Goal: Task Accomplishment & Management: Use online tool/utility

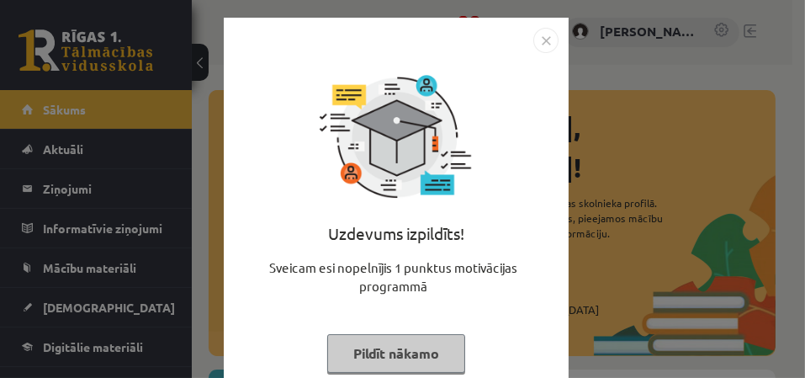
click at [543, 46] on img "Close" at bounding box center [545, 40] width 25 height 25
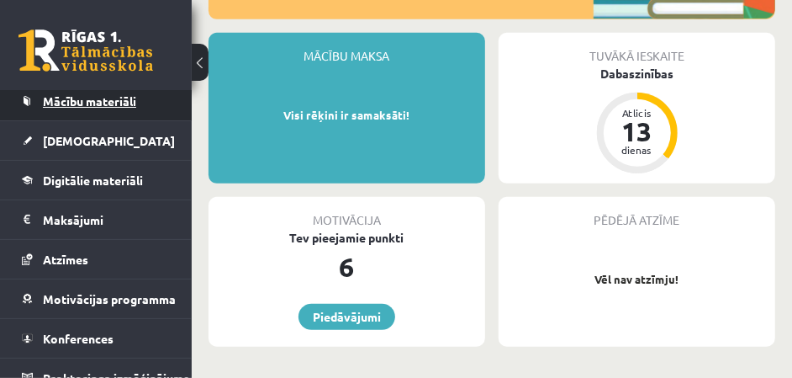
scroll to position [168, 0]
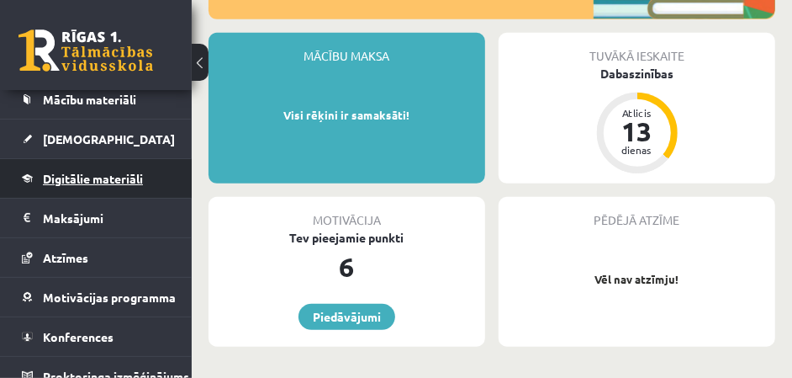
click at [135, 178] on span "Digitālie materiāli" at bounding box center [93, 178] width 100 height 15
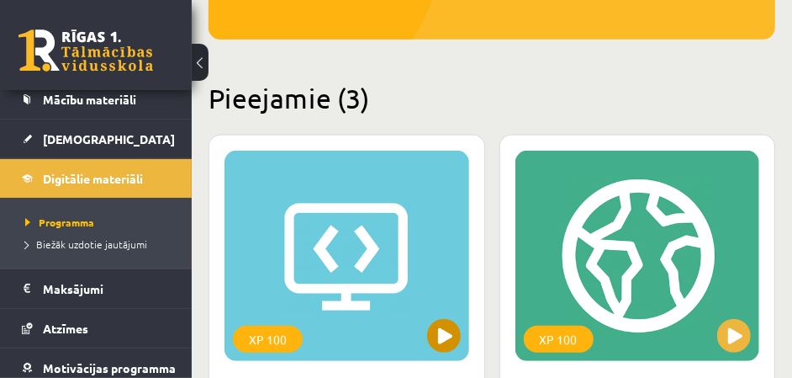
click at [353, 263] on div "XP 100" at bounding box center [346, 256] width 245 height 210
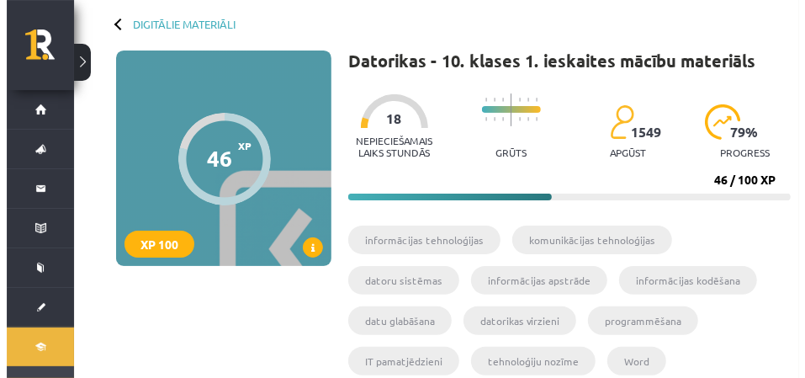
scroll to position [168, 0]
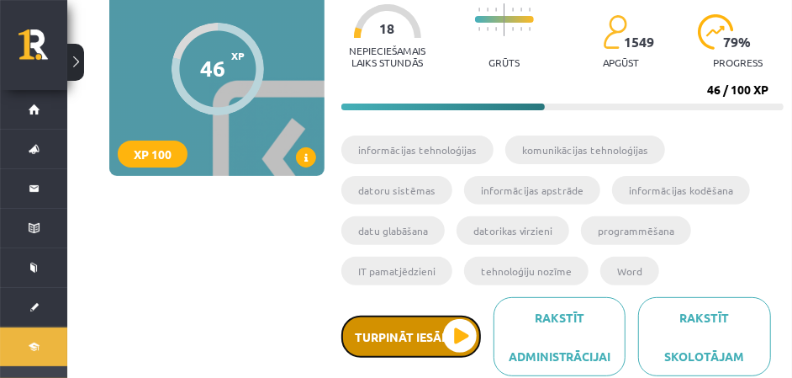
click at [388, 336] on button "Turpināt iesākto" at bounding box center [411, 336] width 140 height 42
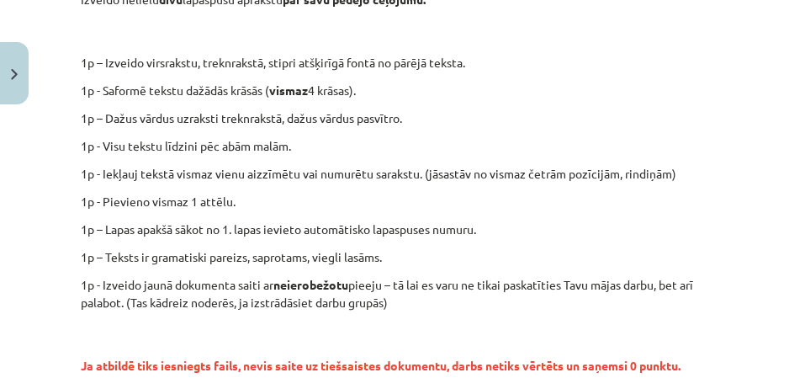
scroll to position [420, 0]
